Goal: Information Seeking & Learning: Learn about a topic

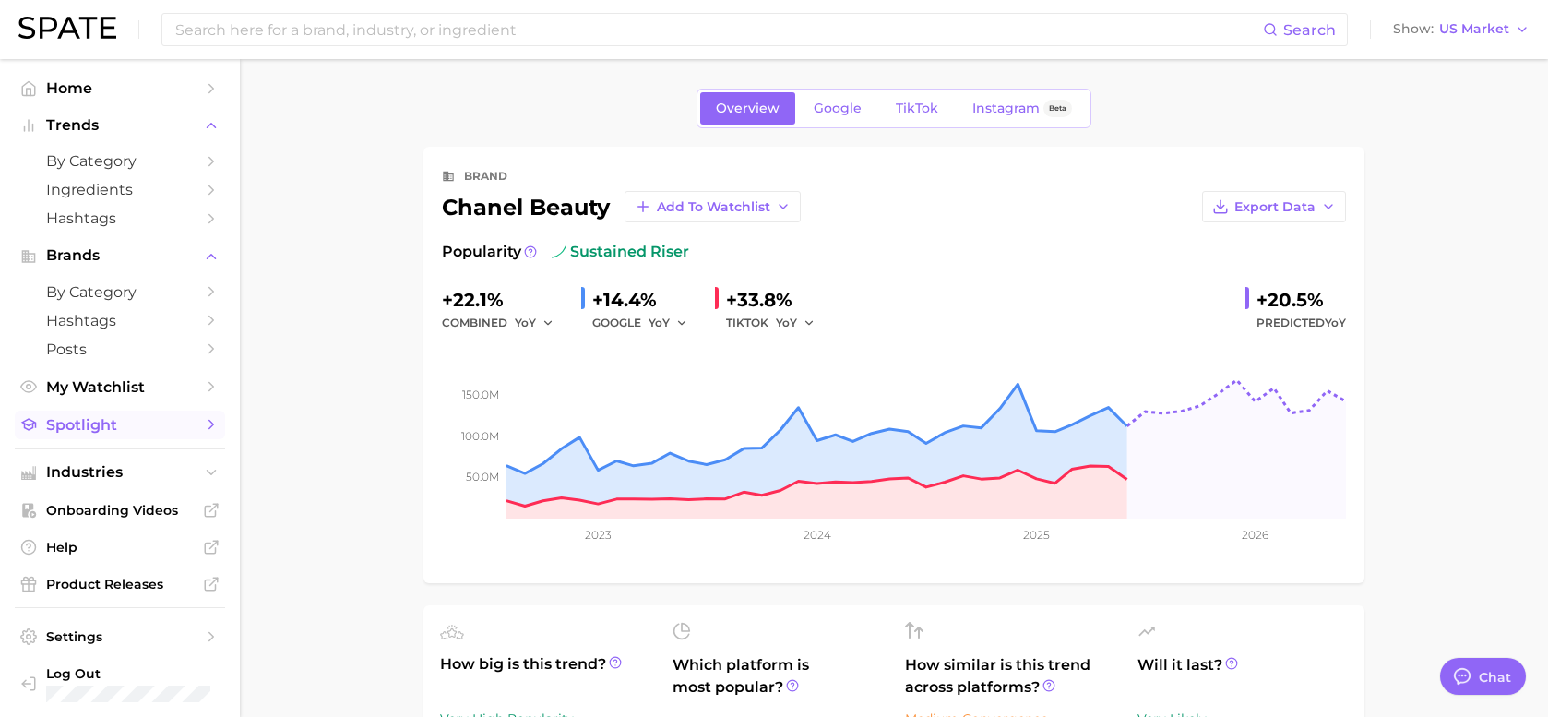
click at [107, 427] on span "Spotlight" at bounding box center [120, 425] width 148 height 18
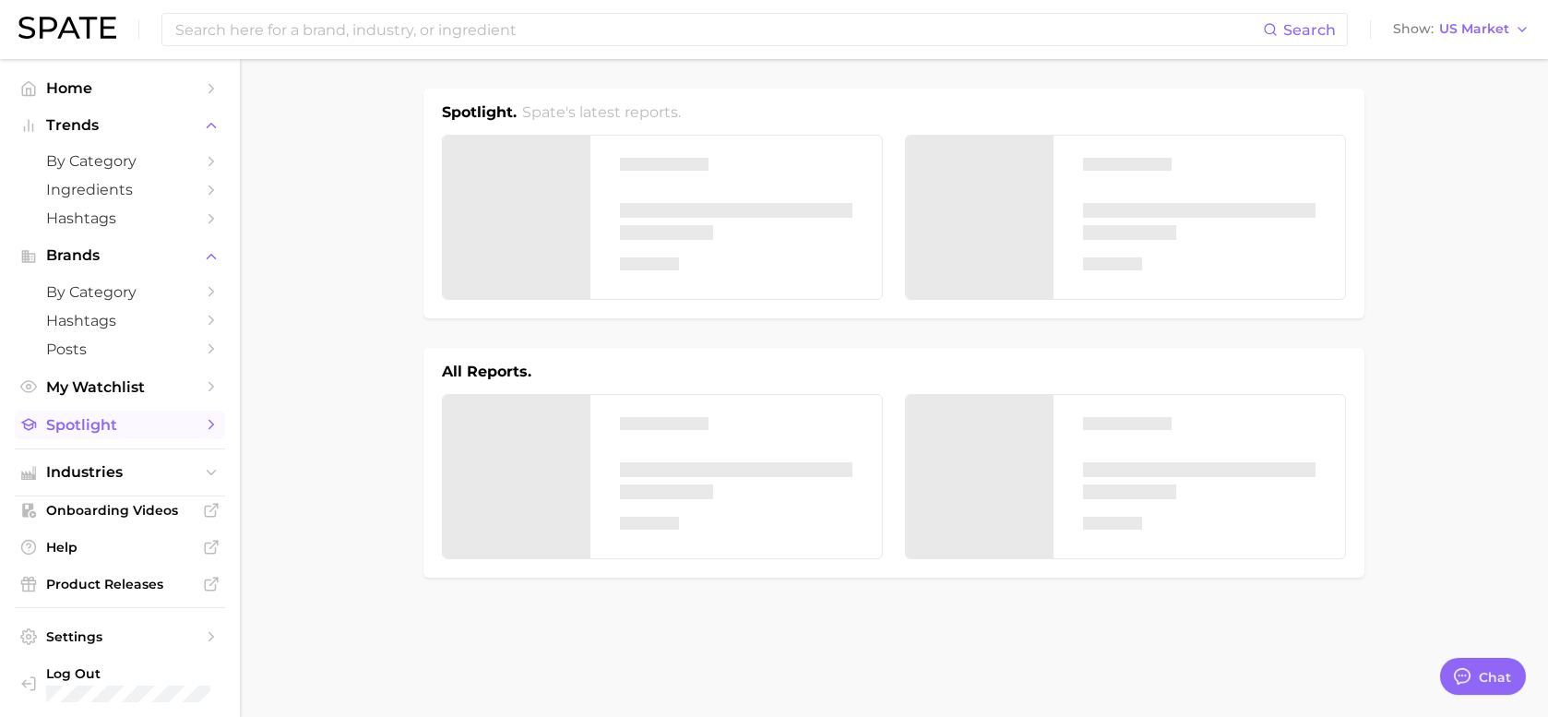
type textarea "x"
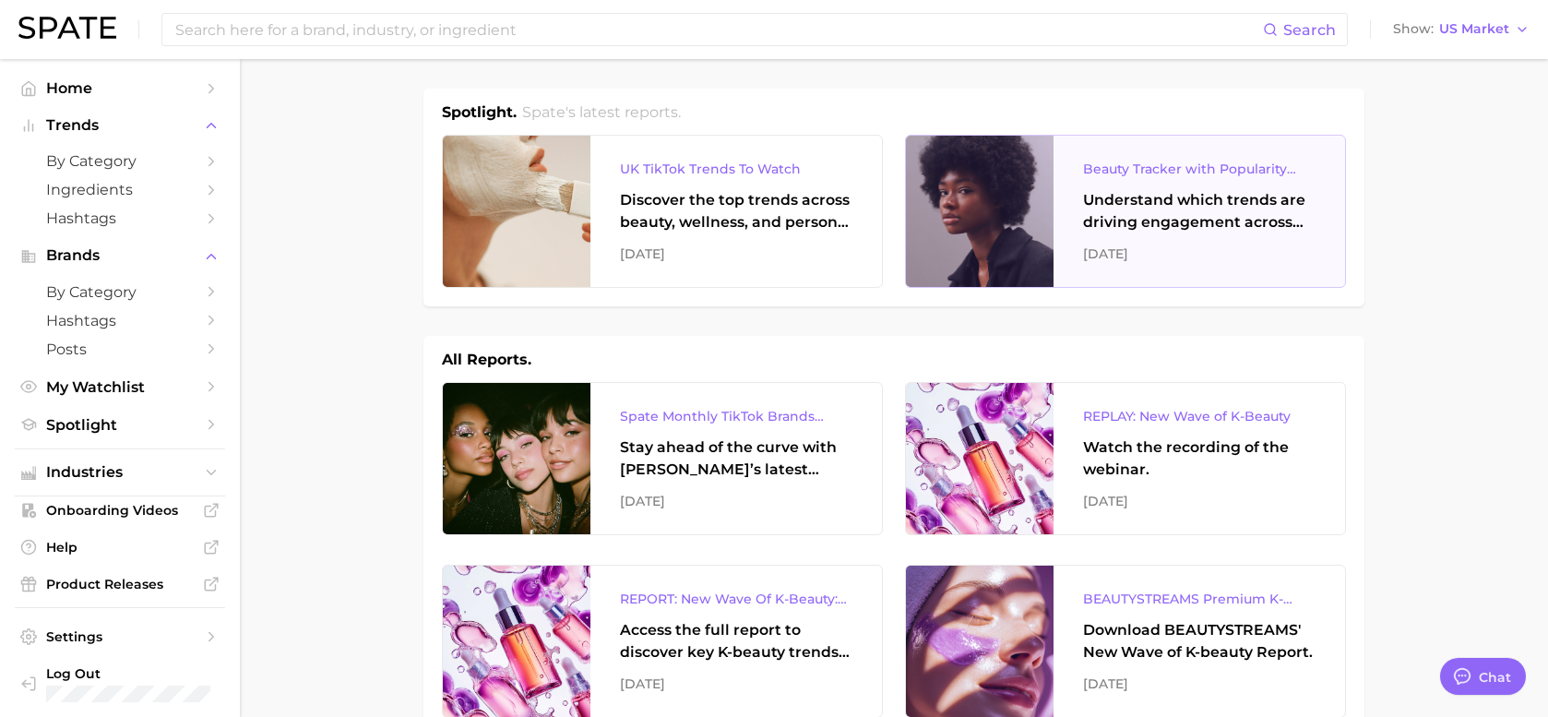
click at [1146, 210] on div "Understand which trends are driving engagement across platforms in the skin, ha…" at bounding box center [1199, 211] width 233 height 44
